Goal: Transaction & Acquisition: Subscribe to service/newsletter

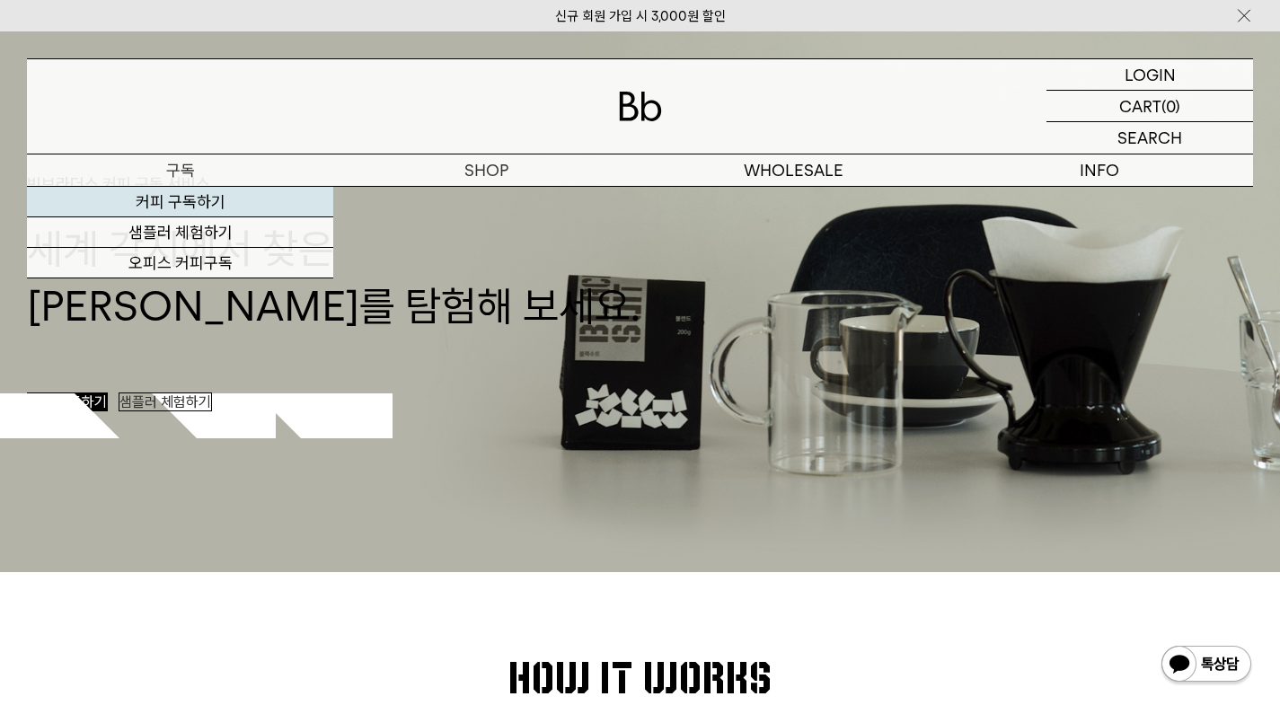
click at [128, 211] on link "커피 구독하기" at bounding box center [180, 202] width 306 height 31
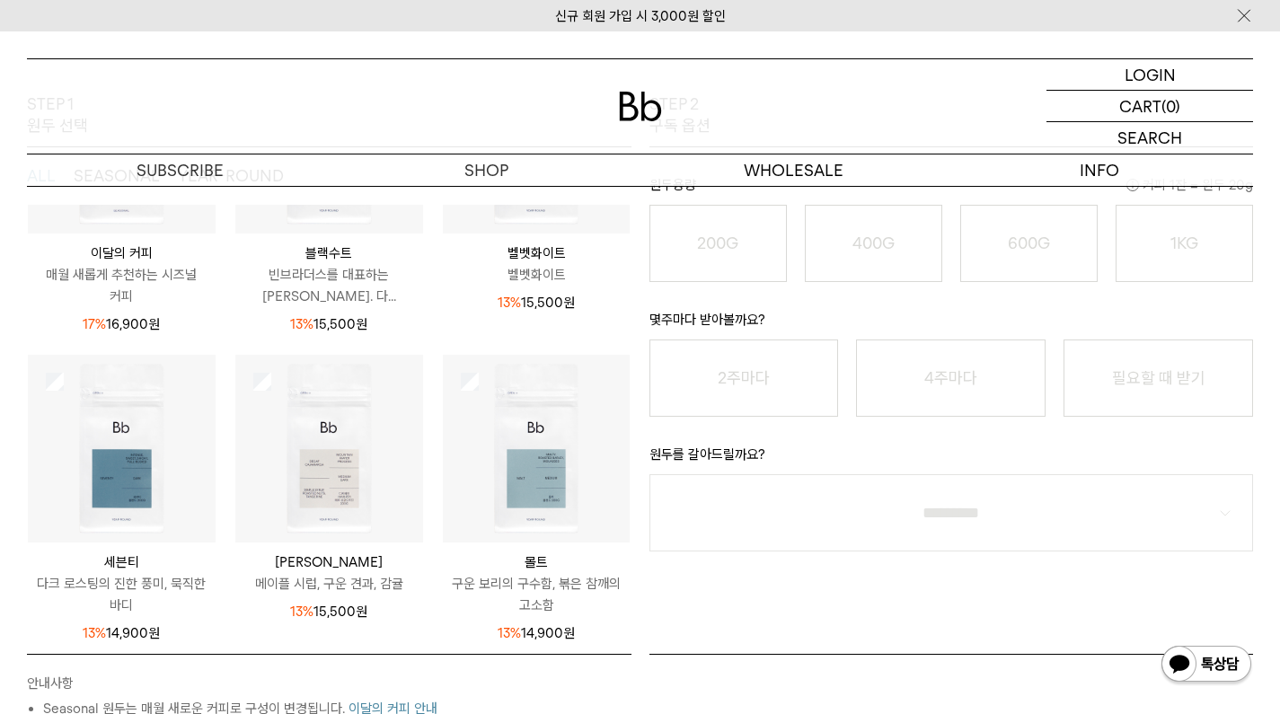
scroll to position [401, 0]
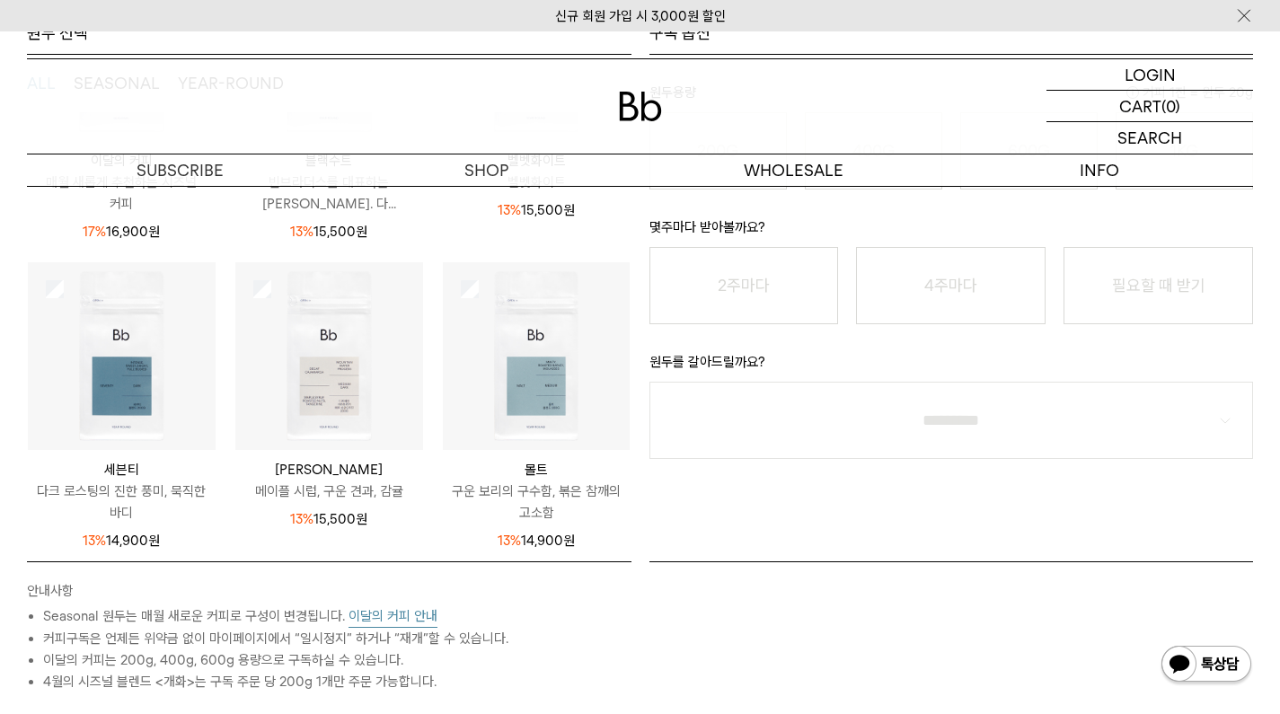
click at [91, 403] on img at bounding box center [122, 356] width 188 height 188
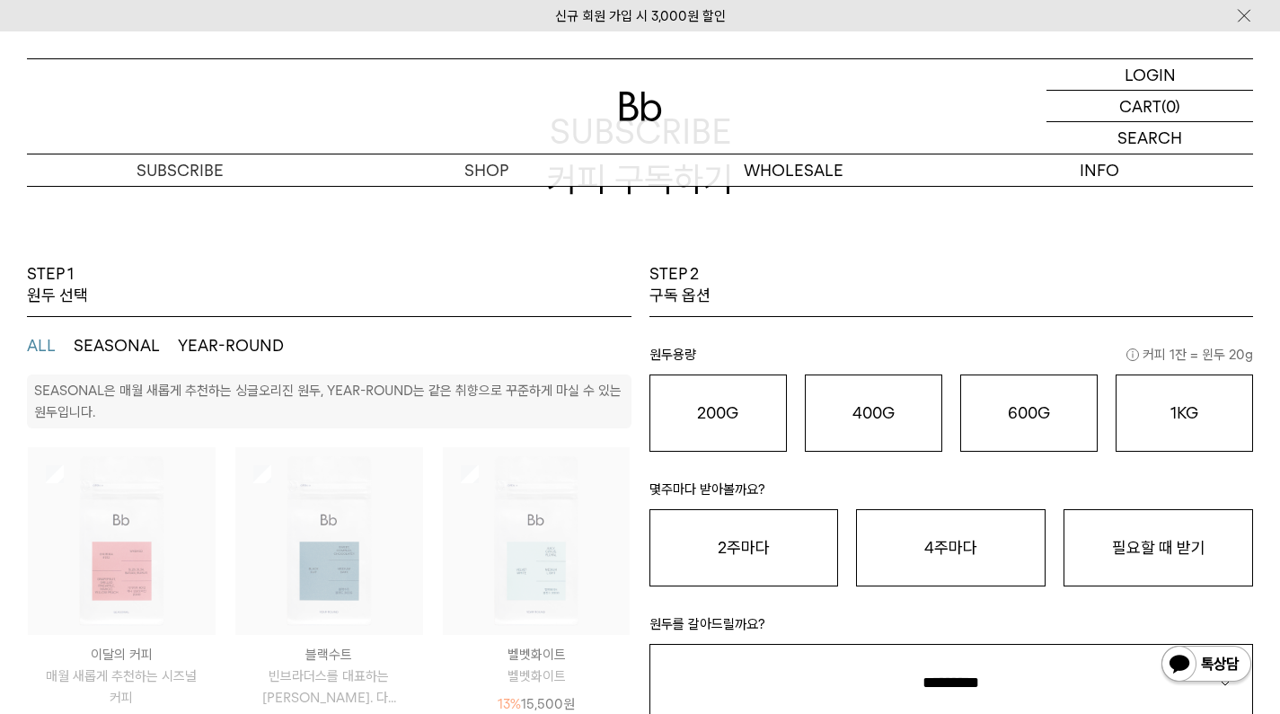
scroll to position [150, 0]
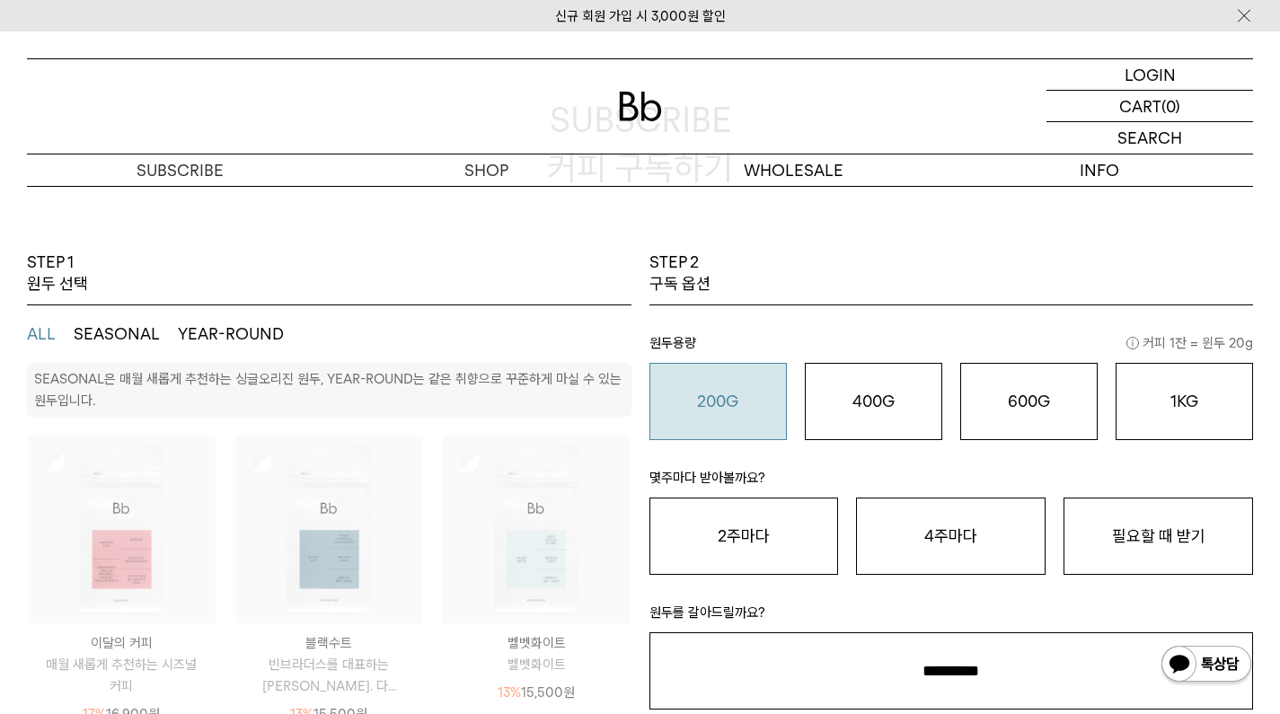
click at [721, 392] on o "200G" at bounding box center [717, 401] width 41 height 19
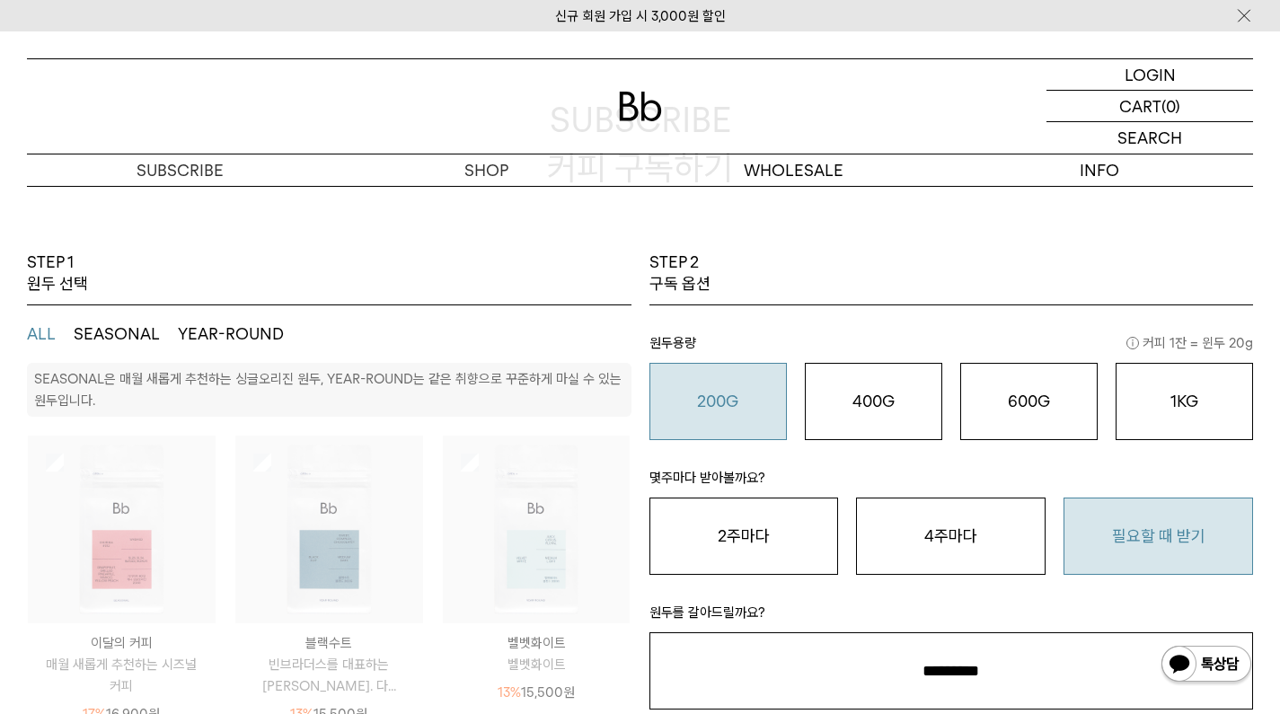
click at [1186, 523] on button "필요할 때 받기" at bounding box center [1159, 536] width 190 height 77
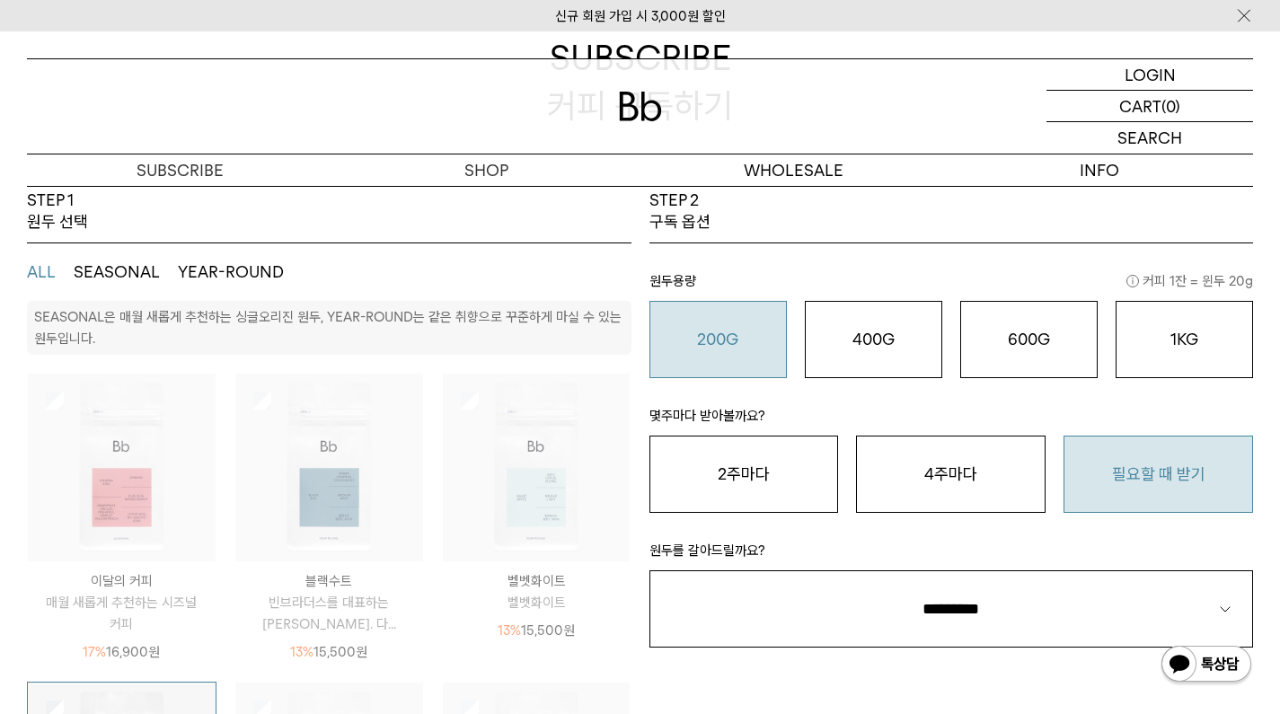
scroll to position [317, 0]
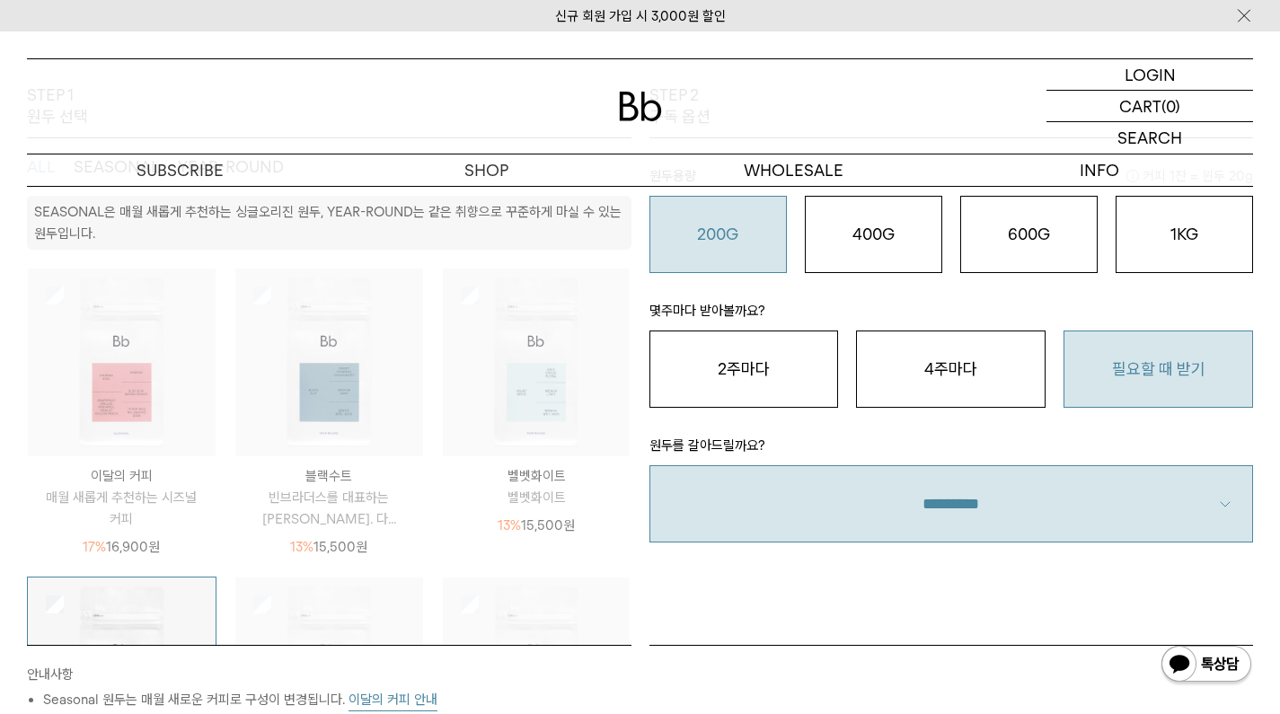
select select "**"
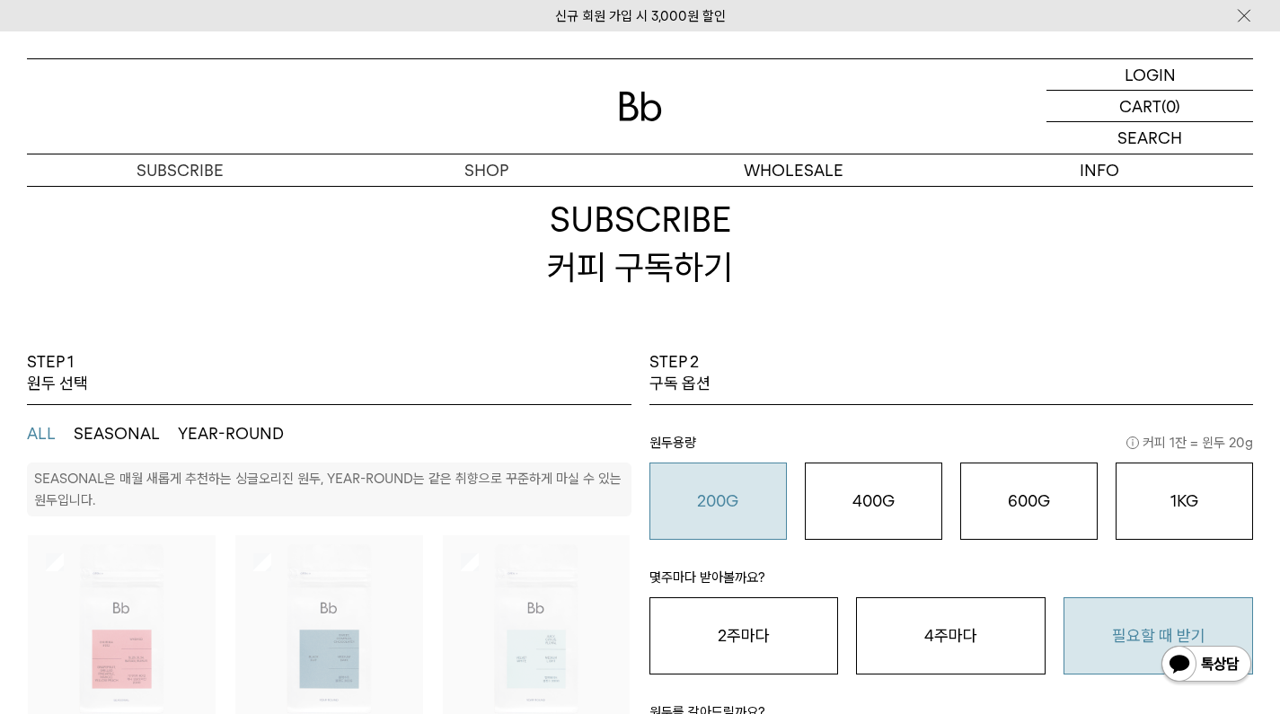
scroll to position [62, 0]
